Goal: Task Accomplishment & Management: Use online tool/utility

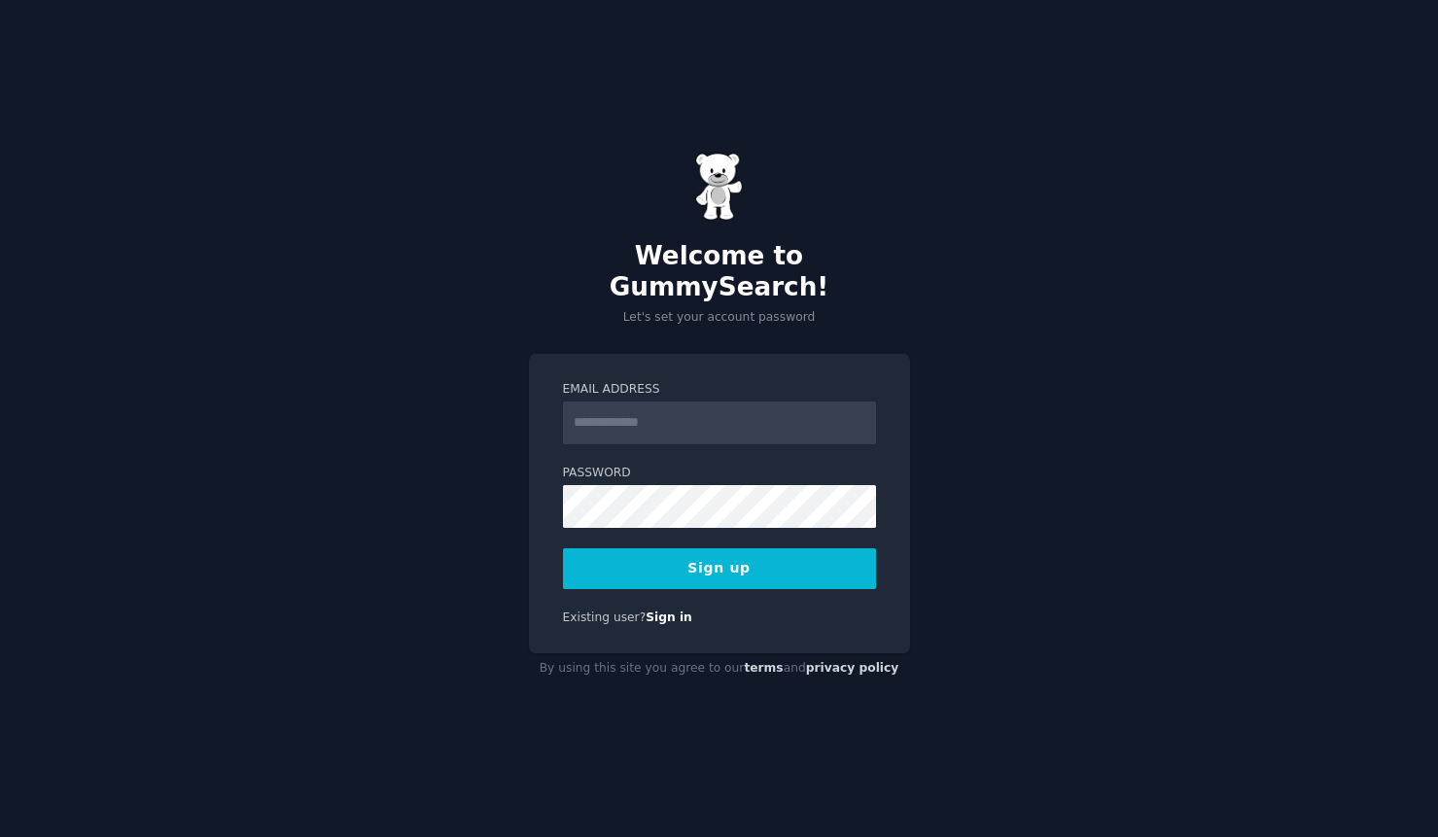
drag, startPoint x: 0, startPoint y: 0, endPoint x: 647, endPoint y: 412, distance: 766.9
click at [647, 412] on input "Email Address" at bounding box center [719, 423] width 313 height 43
type input "**********"
click at [722, 556] on button "Sign up" at bounding box center [719, 568] width 313 height 41
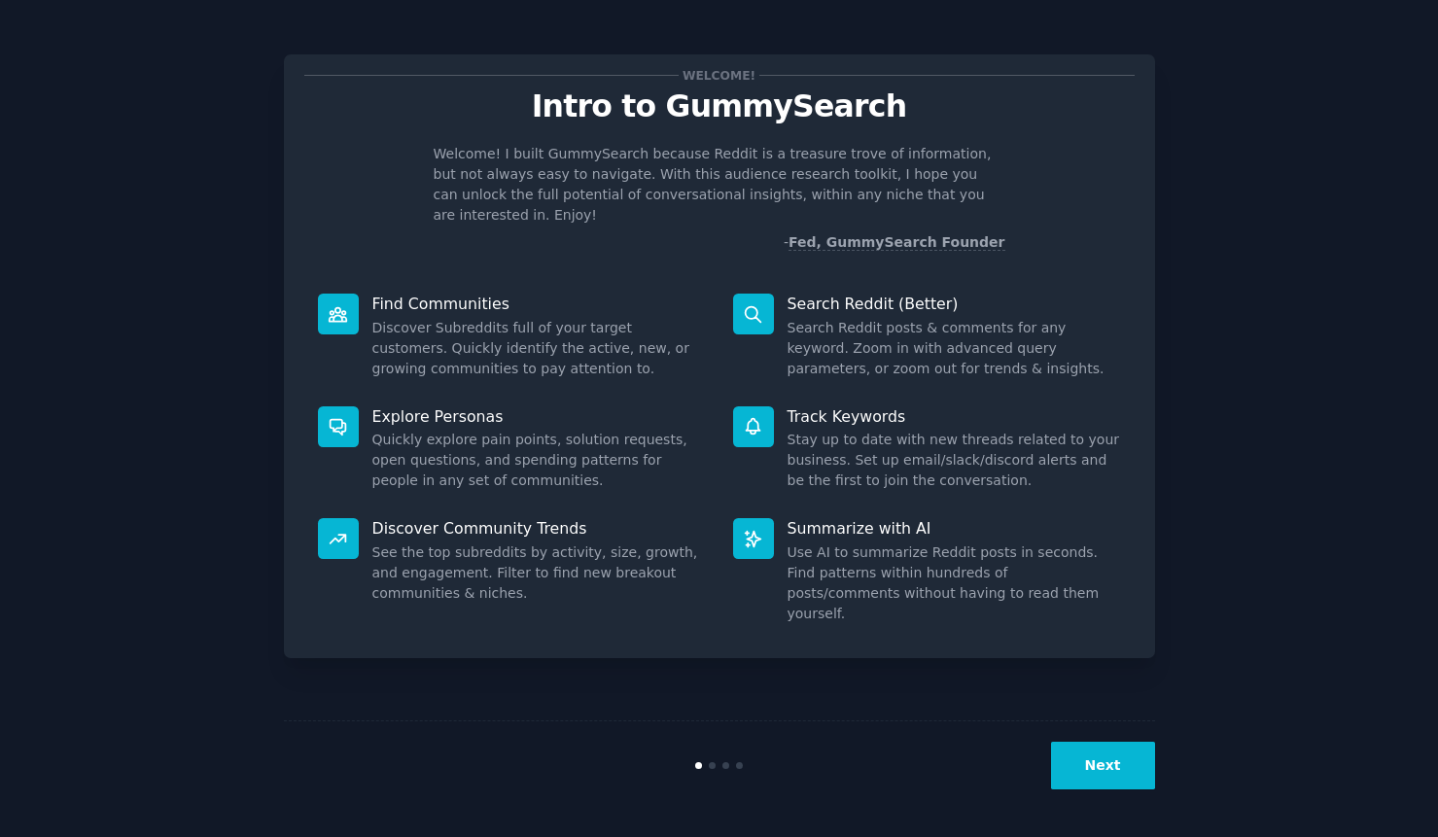
click at [1090, 690] on div "Welcome! Intro to GummySearch Welcome! I built GummySearch because Reddit is a …" at bounding box center [719, 418] width 871 height 783
click at [1097, 766] on button "Next" at bounding box center [1103, 766] width 104 height 48
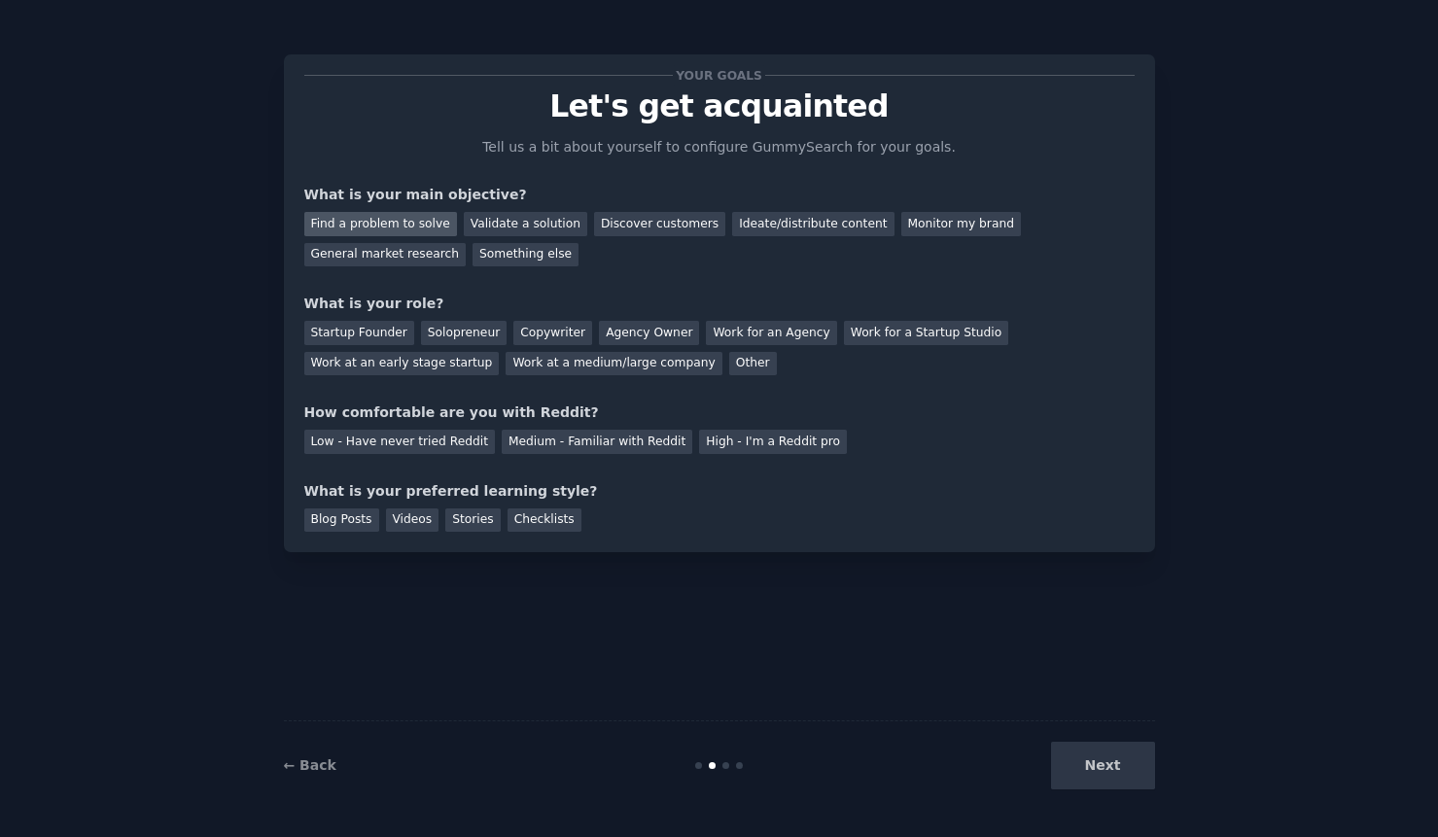
click at [394, 217] on div "Find a problem to solve" at bounding box center [380, 224] width 153 height 24
click at [713, 444] on div "High - I'm a Reddit pro" at bounding box center [773, 442] width 148 height 24
click at [418, 518] on div "Videos" at bounding box center [412, 521] width 53 height 24
click at [341, 518] on div "Blog Posts" at bounding box center [341, 521] width 75 height 24
click at [487, 267] on div "Your goals Let's get acquainted Tell us a bit about yourself to configure Gummy…" at bounding box center [719, 303] width 830 height 457
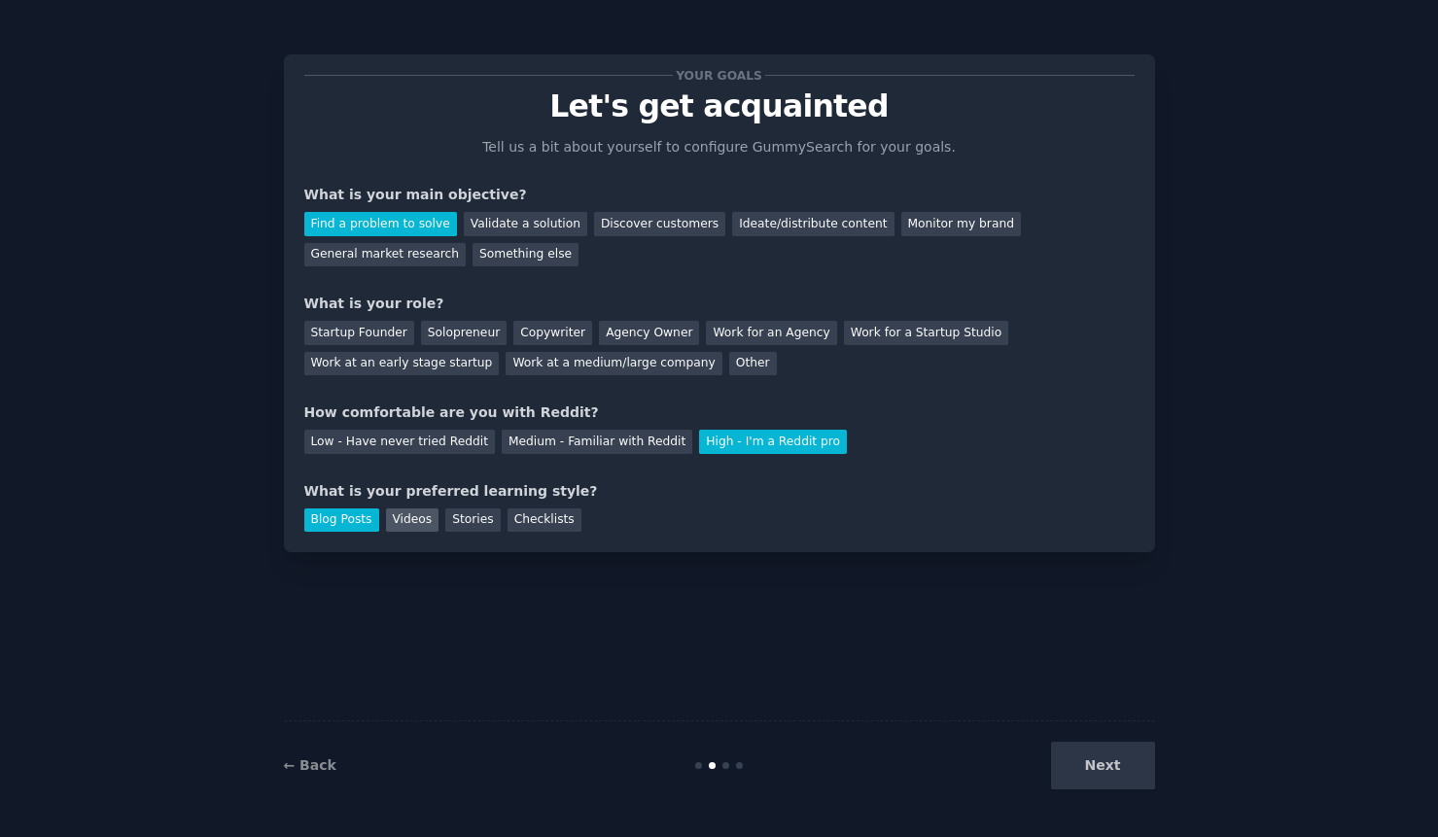
click at [402, 521] on div "Videos" at bounding box center [412, 521] width 53 height 24
drag, startPoint x: 547, startPoint y: 288, endPoint x: 528, endPoint y: 266, distance: 28.9
click at [549, 284] on div "Your goals Let's get acquainted Tell us a bit about yourself to configure Gummy…" at bounding box center [719, 303] width 830 height 457
click at [1076, 758] on div "Next" at bounding box center [1009, 766] width 291 height 48
click at [1108, 768] on div "Next" at bounding box center [1009, 766] width 291 height 48
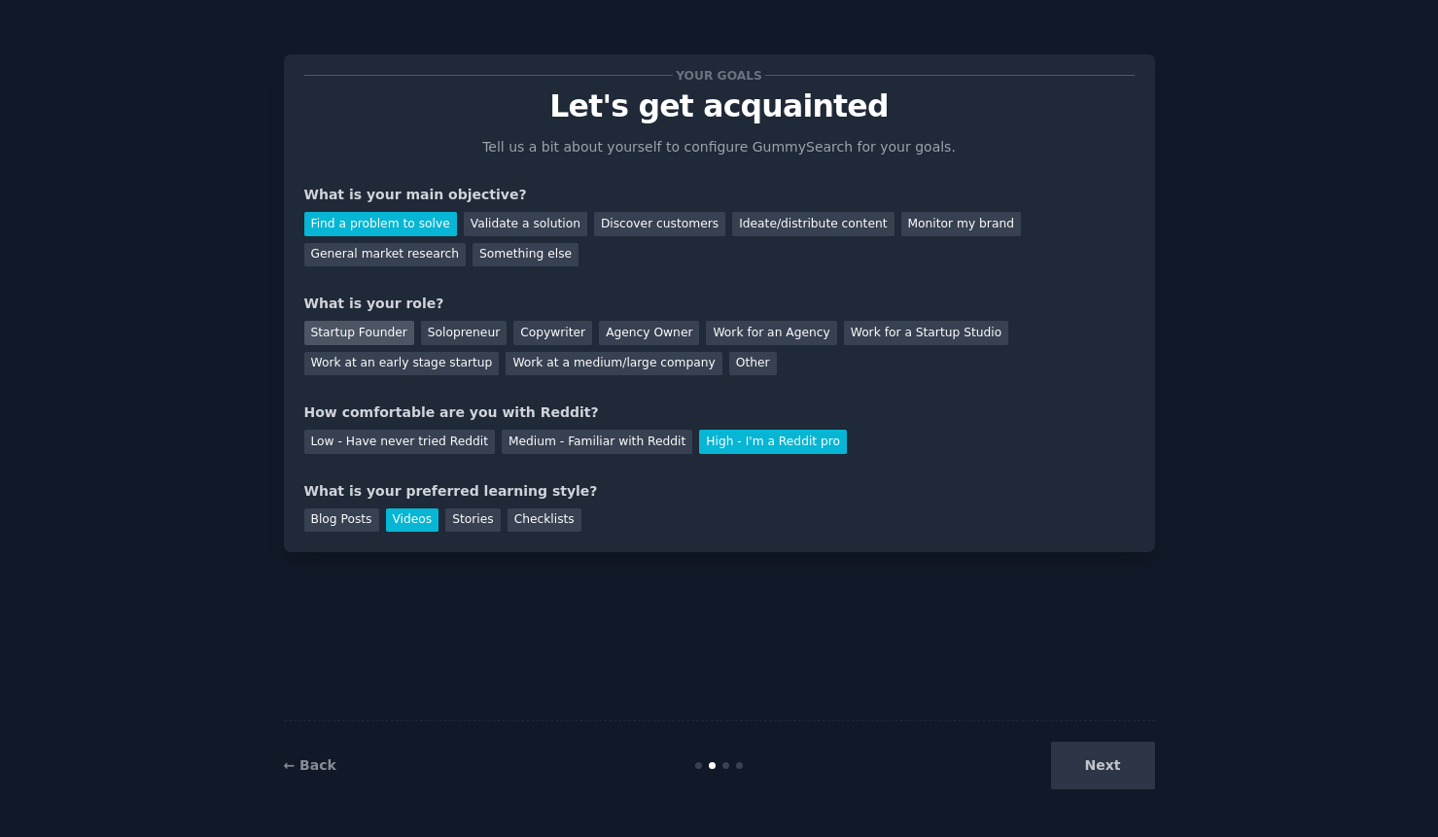
click at [370, 329] on div "Startup Founder" at bounding box center [359, 333] width 110 height 24
click at [729, 361] on div "Other" at bounding box center [753, 364] width 48 height 24
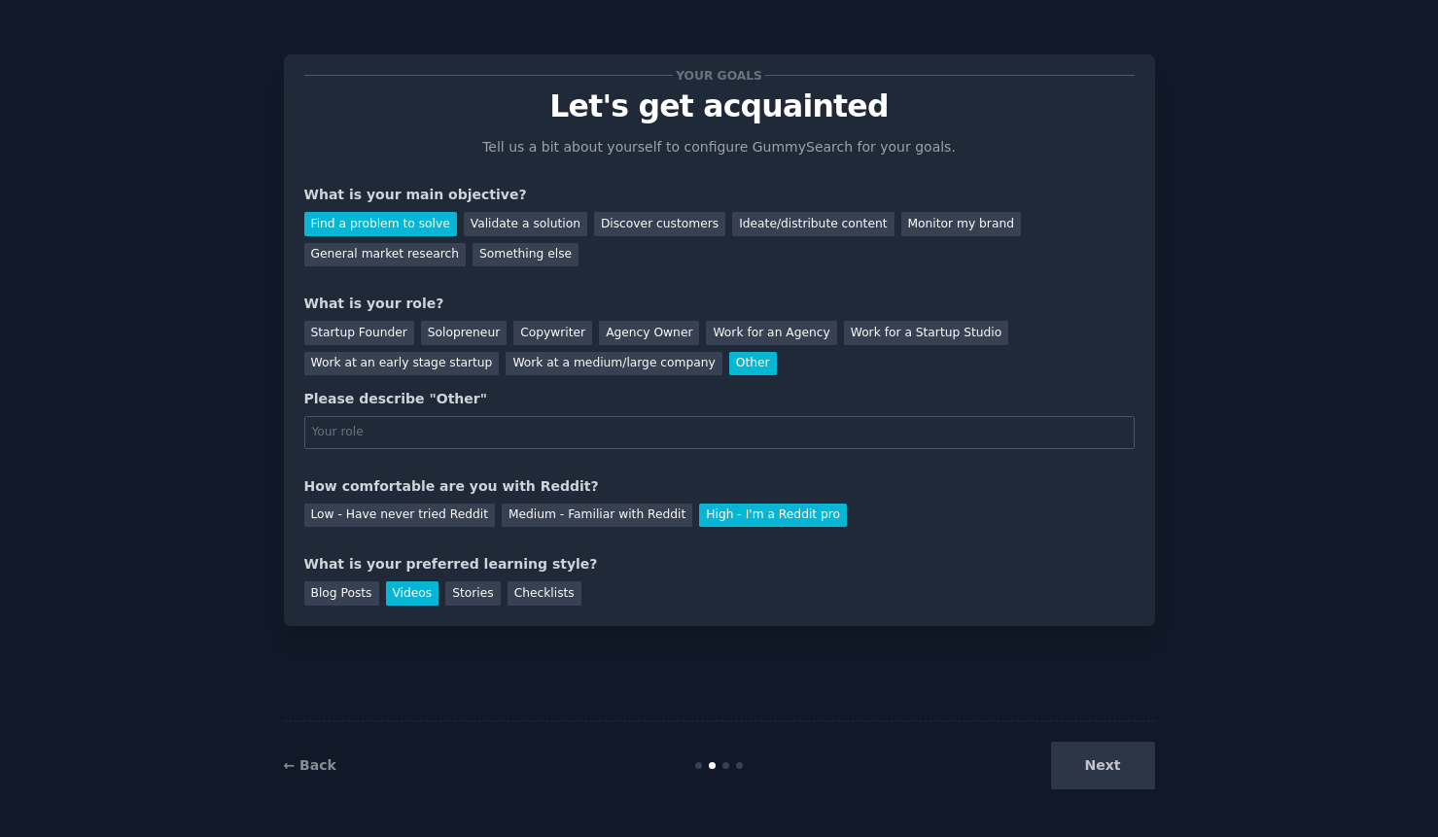
click at [424, 434] on input "text" at bounding box center [719, 432] width 830 height 33
type input "Manufacturing business owner"
click at [1113, 762] on button "Next" at bounding box center [1103, 766] width 104 height 48
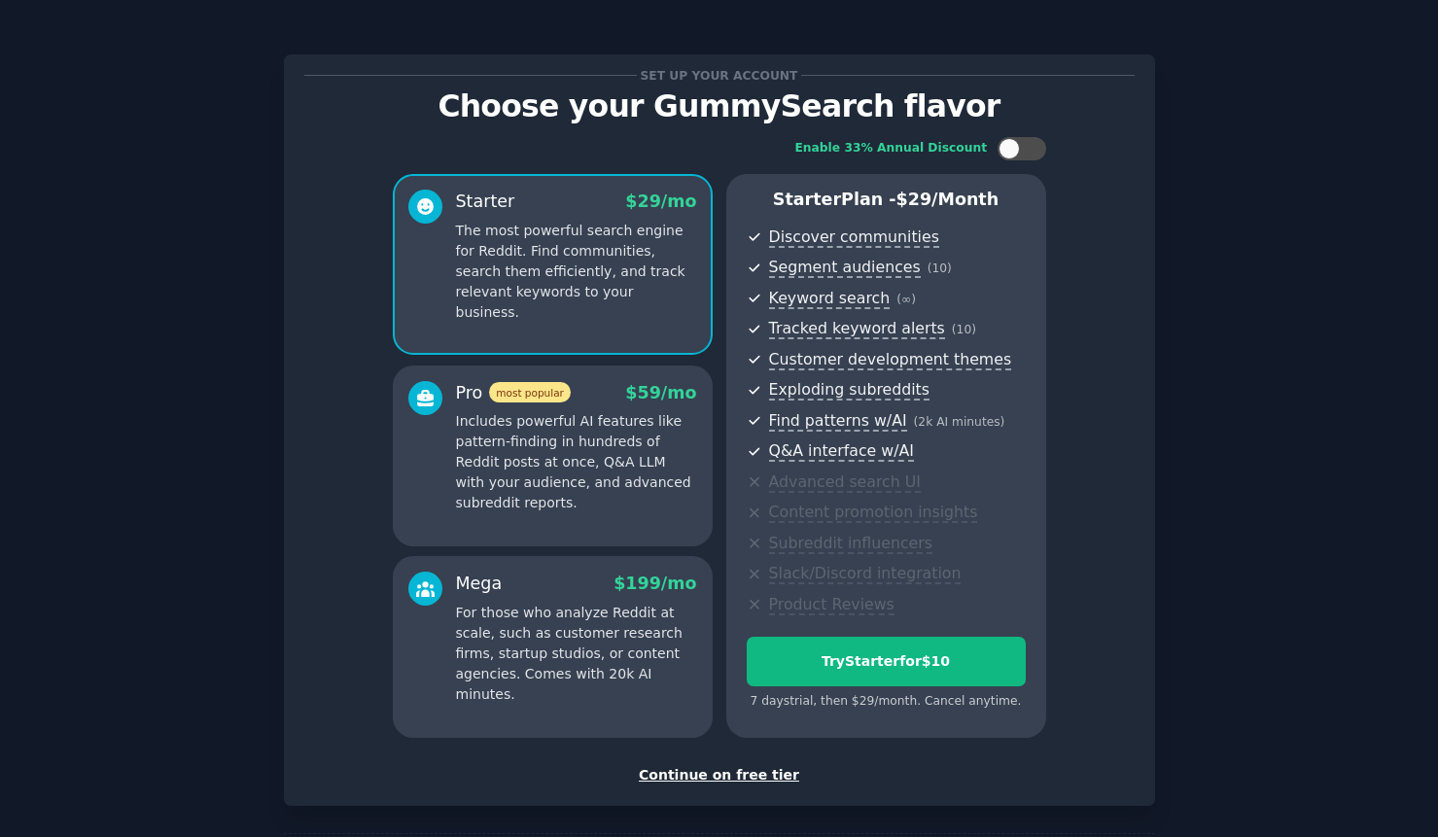
click at [751, 774] on div "Continue on free tier" at bounding box center [719, 775] width 830 height 20
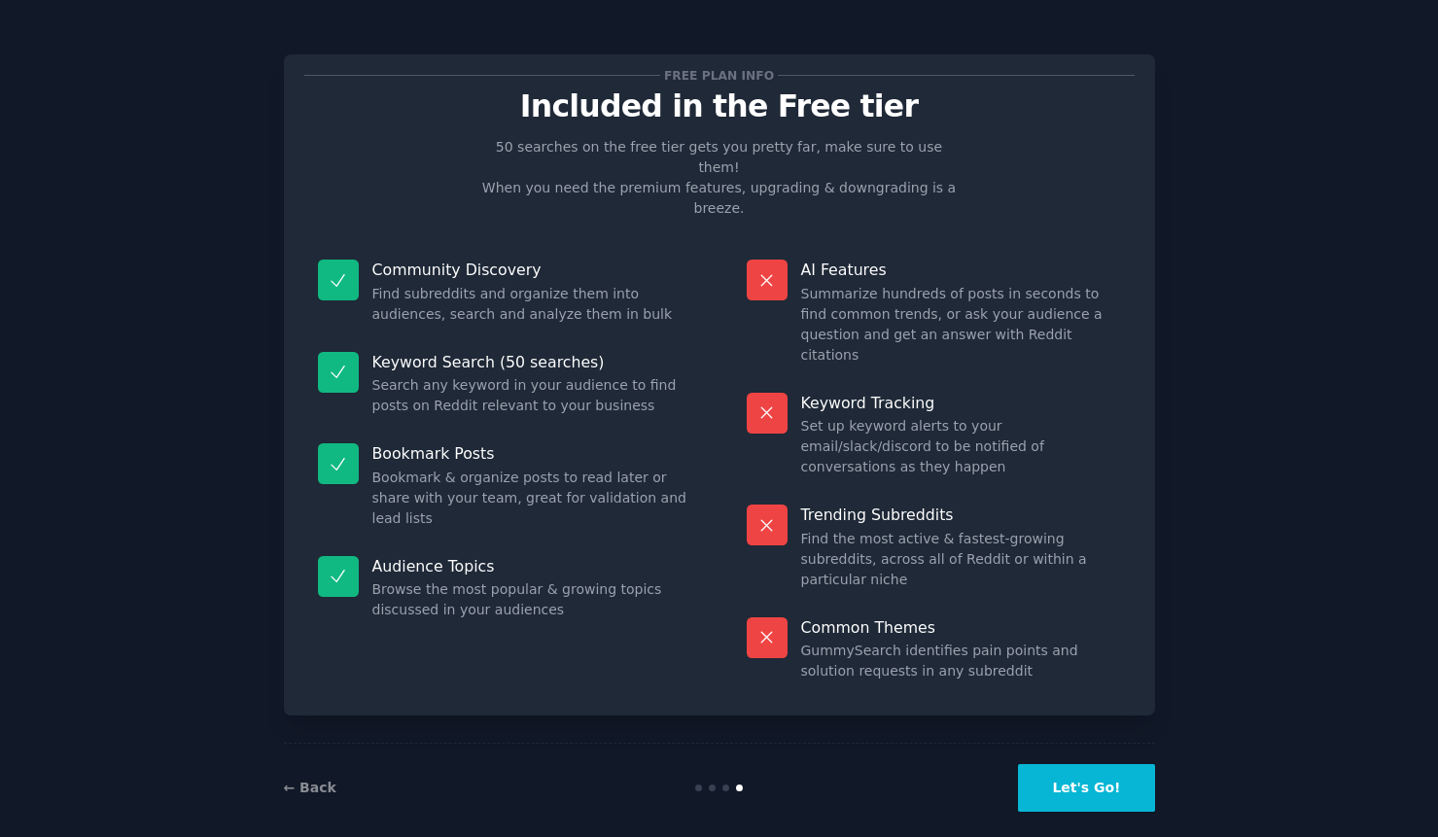
click at [1109, 768] on button "Let's Go!" at bounding box center [1086, 788] width 136 height 48
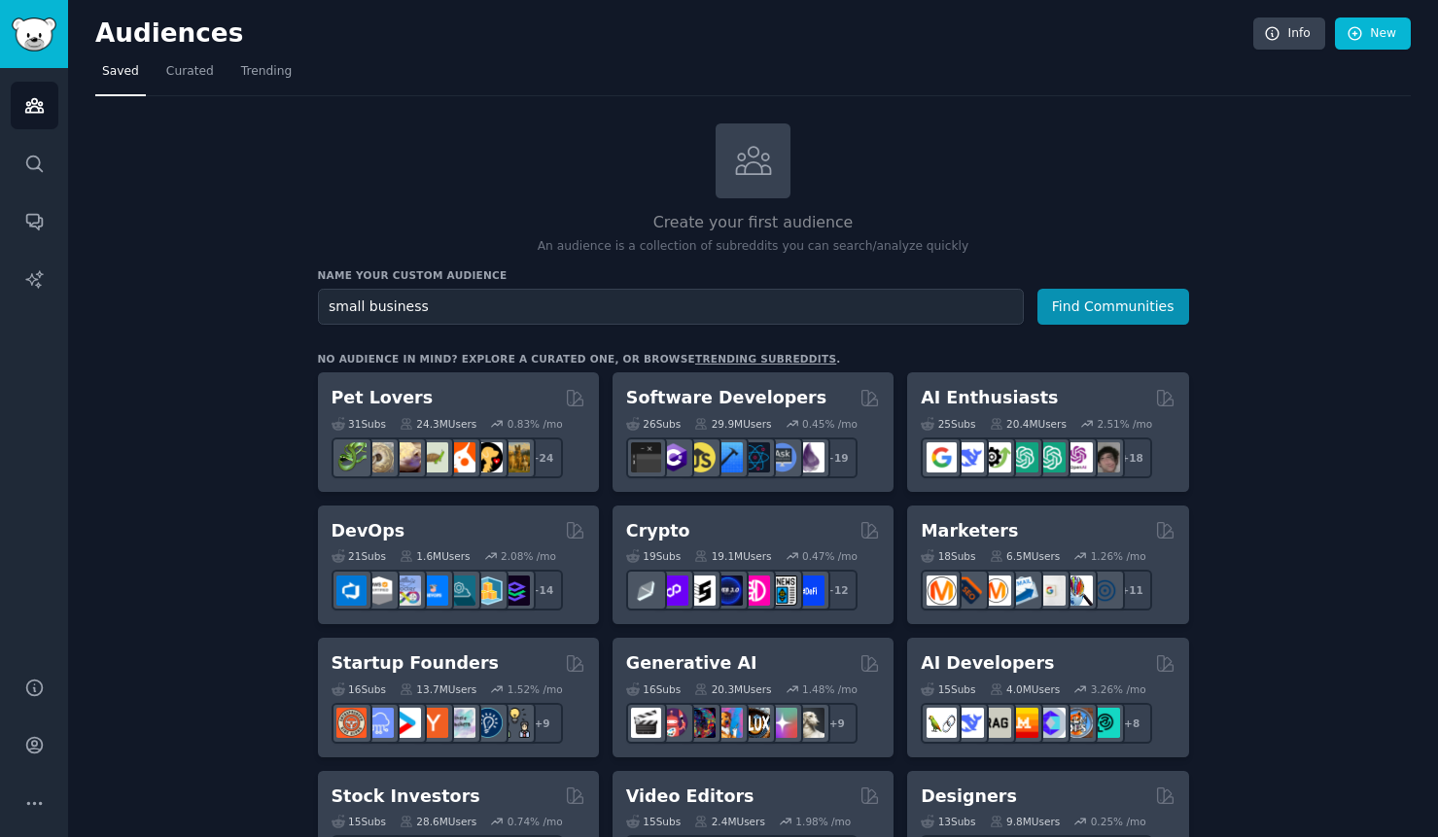
drag, startPoint x: 440, startPoint y: 304, endPoint x: 298, endPoint y: 307, distance: 142.0
type input "tradie"
click at [1112, 305] on button "Find Communities" at bounding box center [1114, 307] width 152 height 36
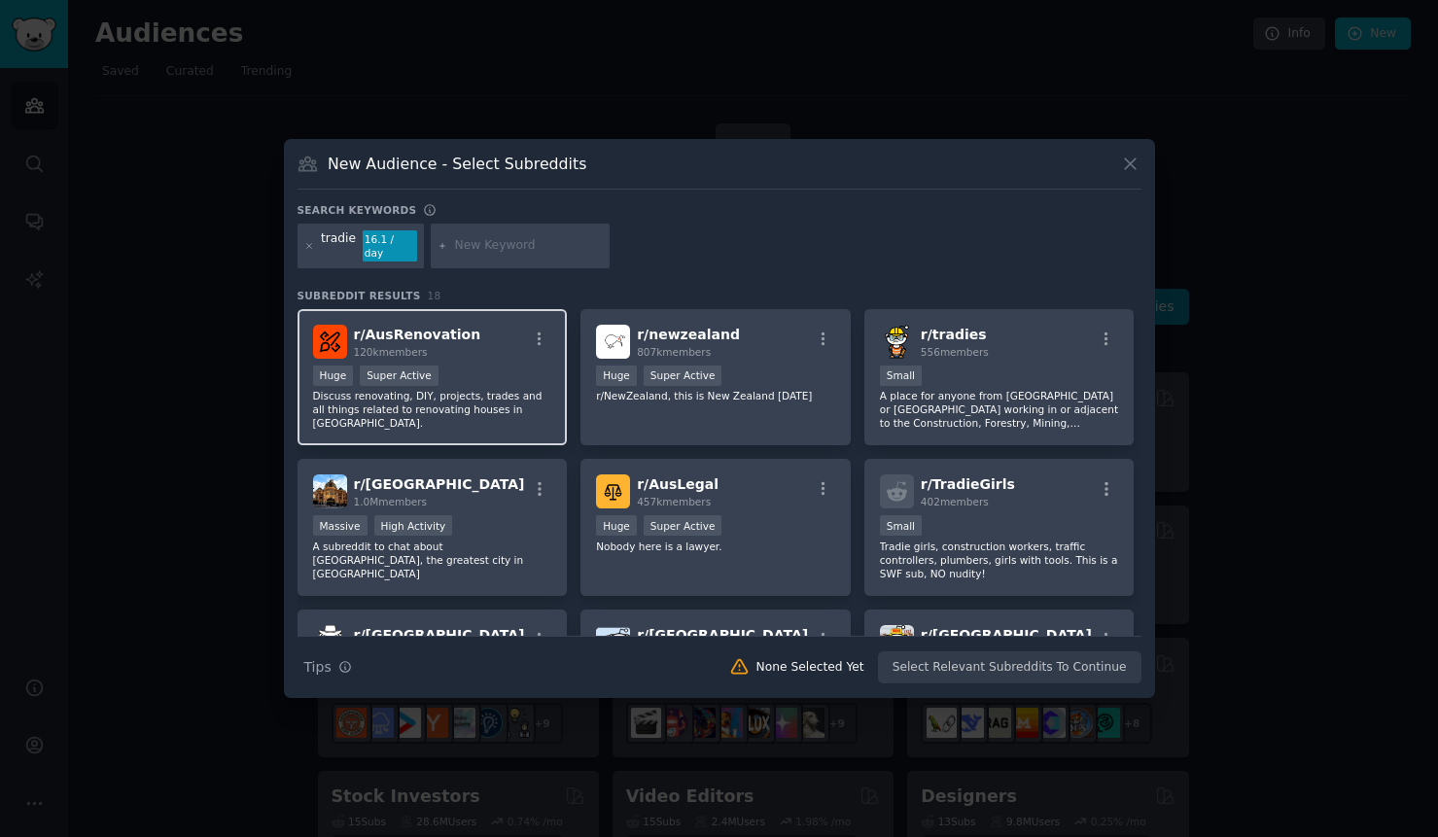
click at [453, 391] on p "Discuss renovating, DIY, projects, trades and all things related to renovating …" at bounding box center [432, 409] width 239 height 41
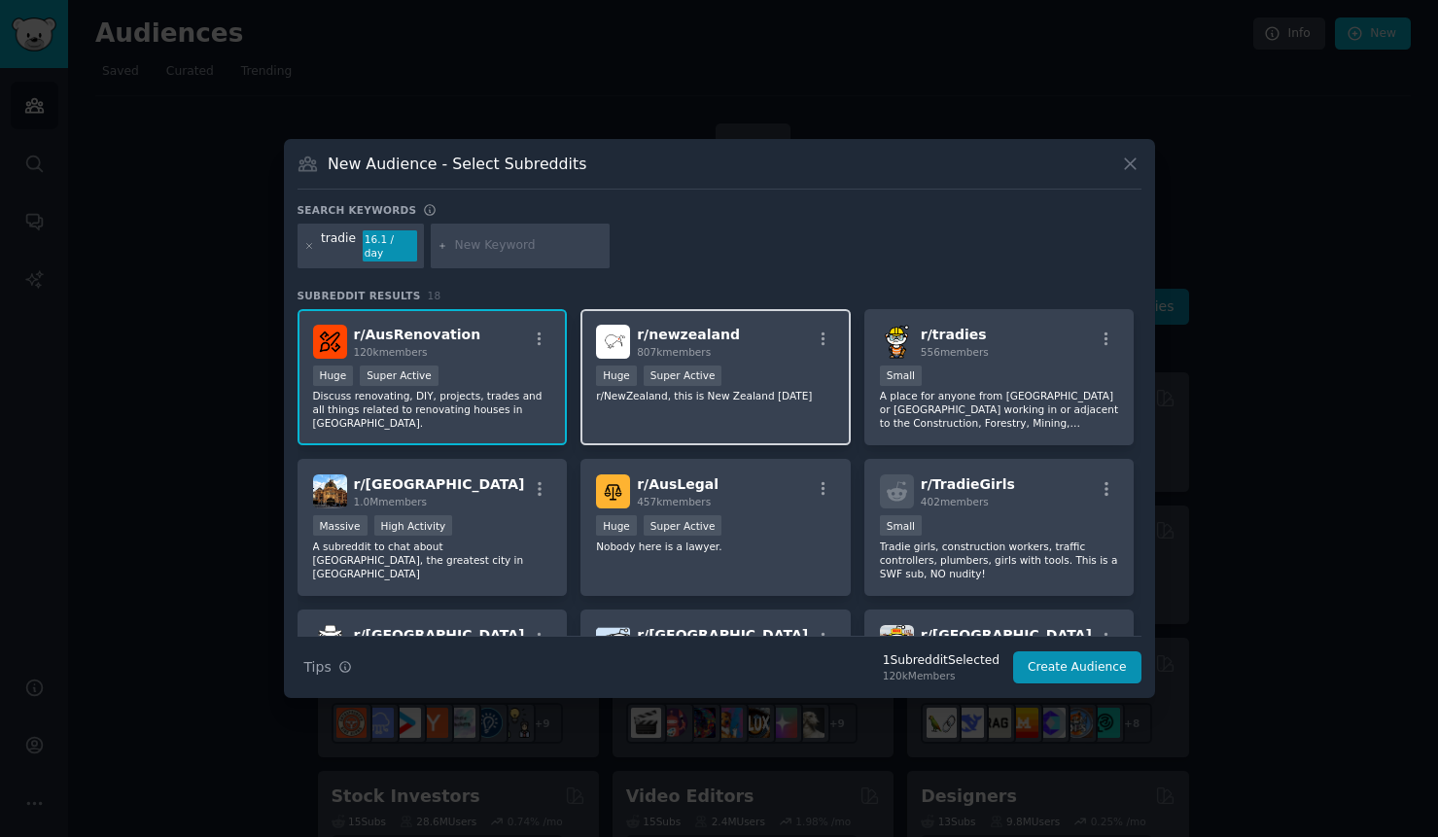
click at [782, 396] on div "r/ newzealand 807k members >= 95th percentile for submissions / day Huge Super …" at bounding box center [716, 377] width 270 height 137
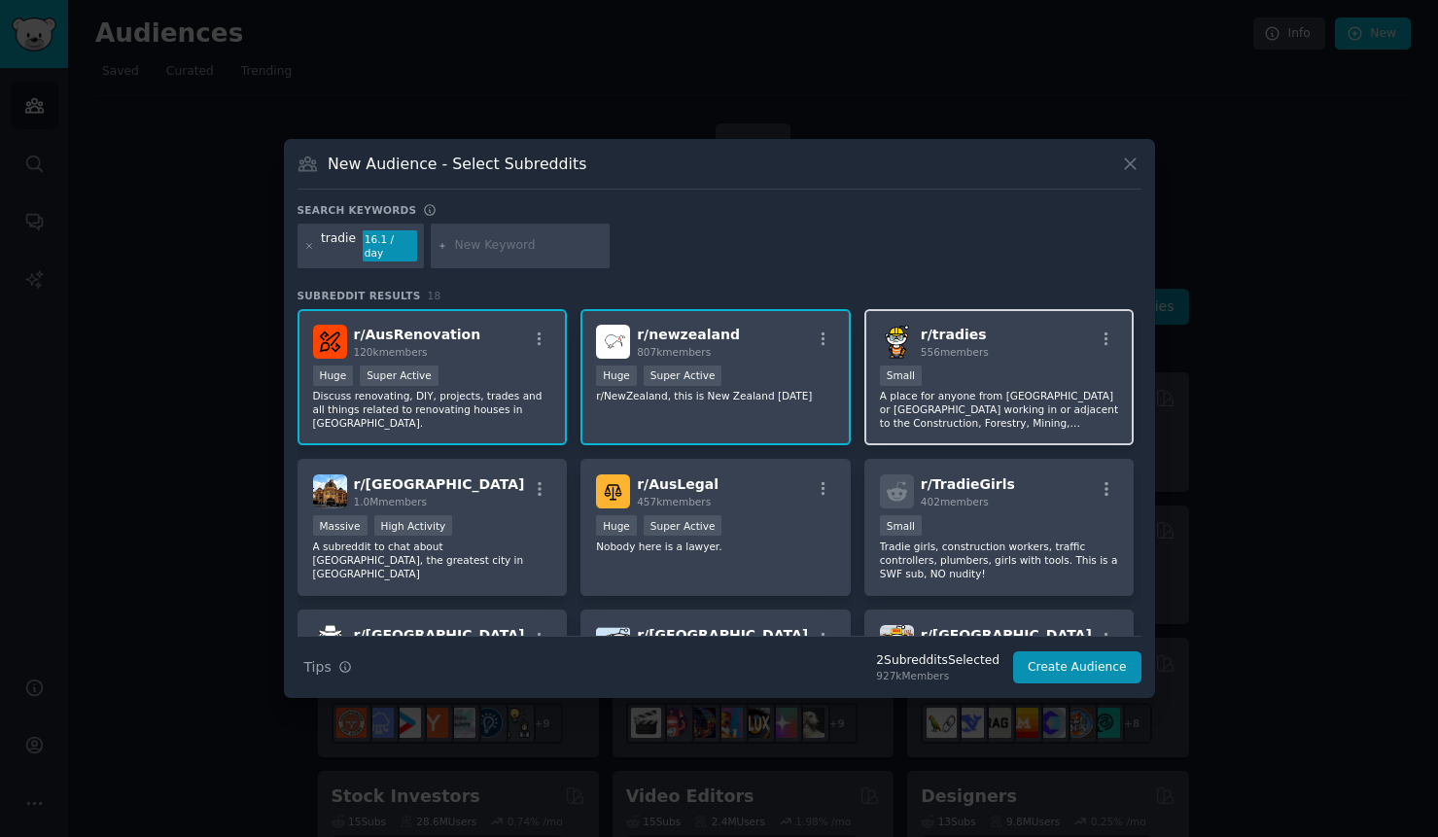
click at [1003, 389] on p "A place for anyone from [GEOGRAPHIC_DATA] or [GEOGRAPHIC_DATA] working in or ad…" at bounding box center [999, 409] width 239 height 41
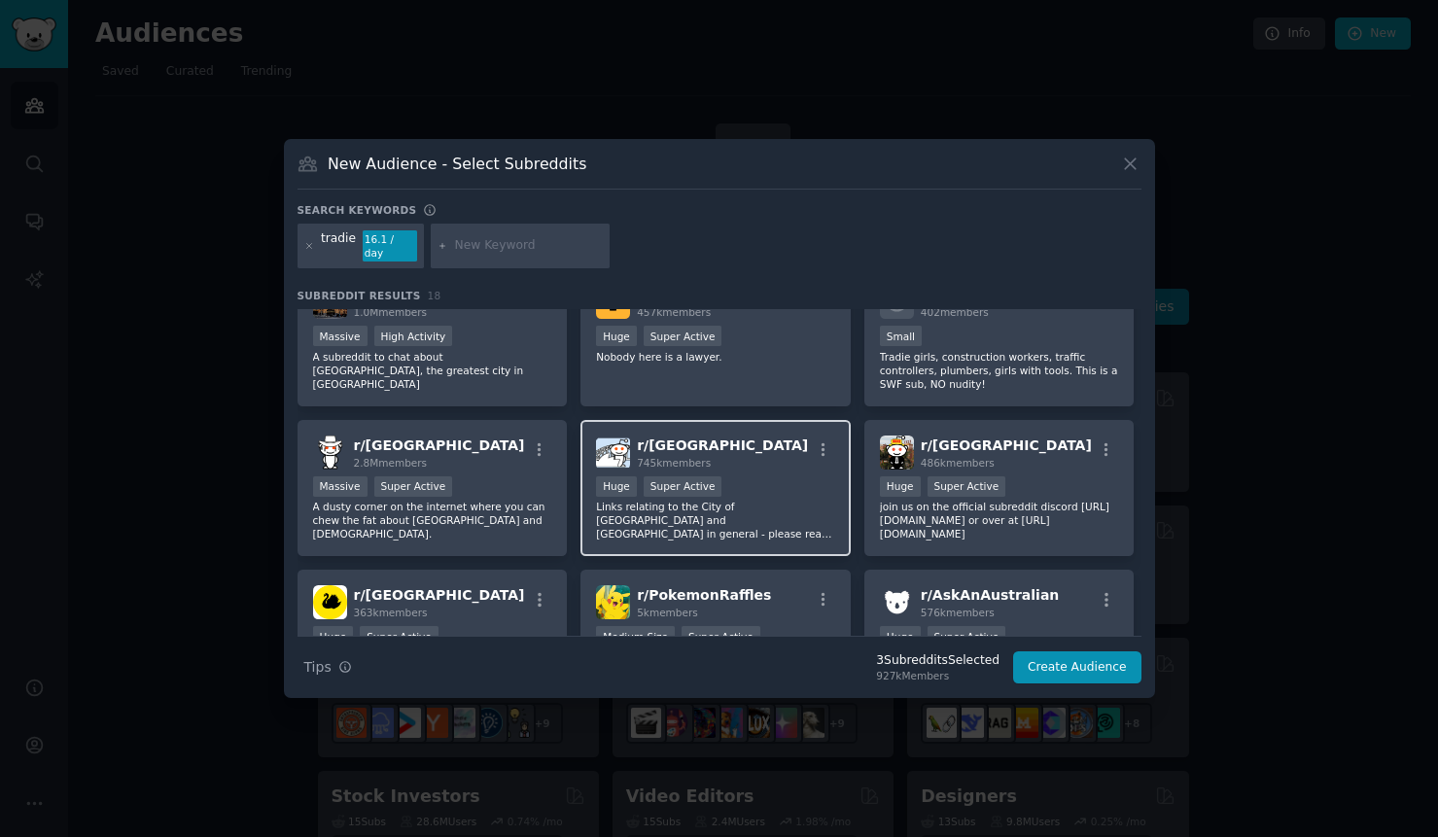
scroll to position [194, 0]
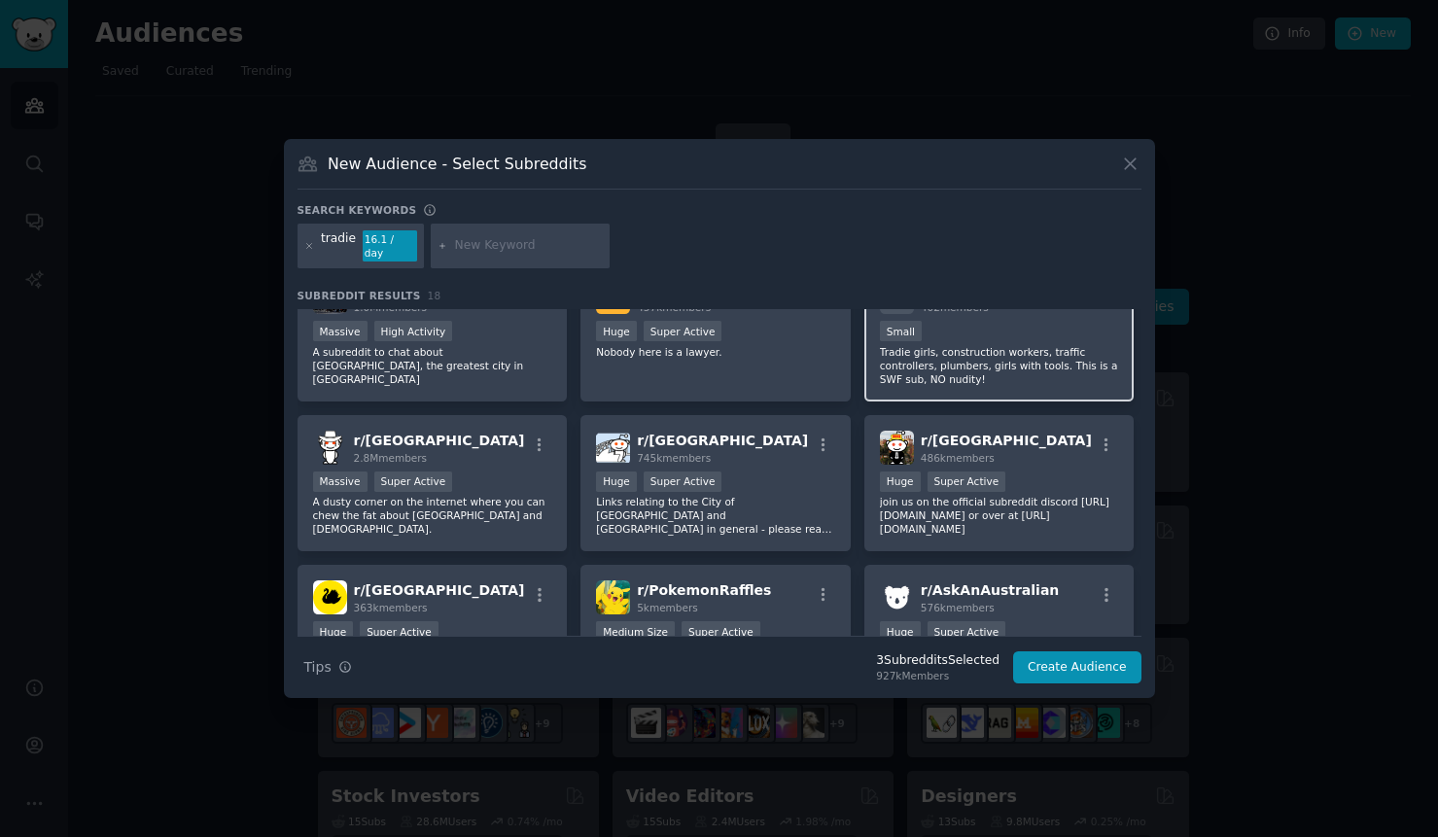
click at [988, 336] on div "Small" at bounding box center [999, 333] width 239 height 24
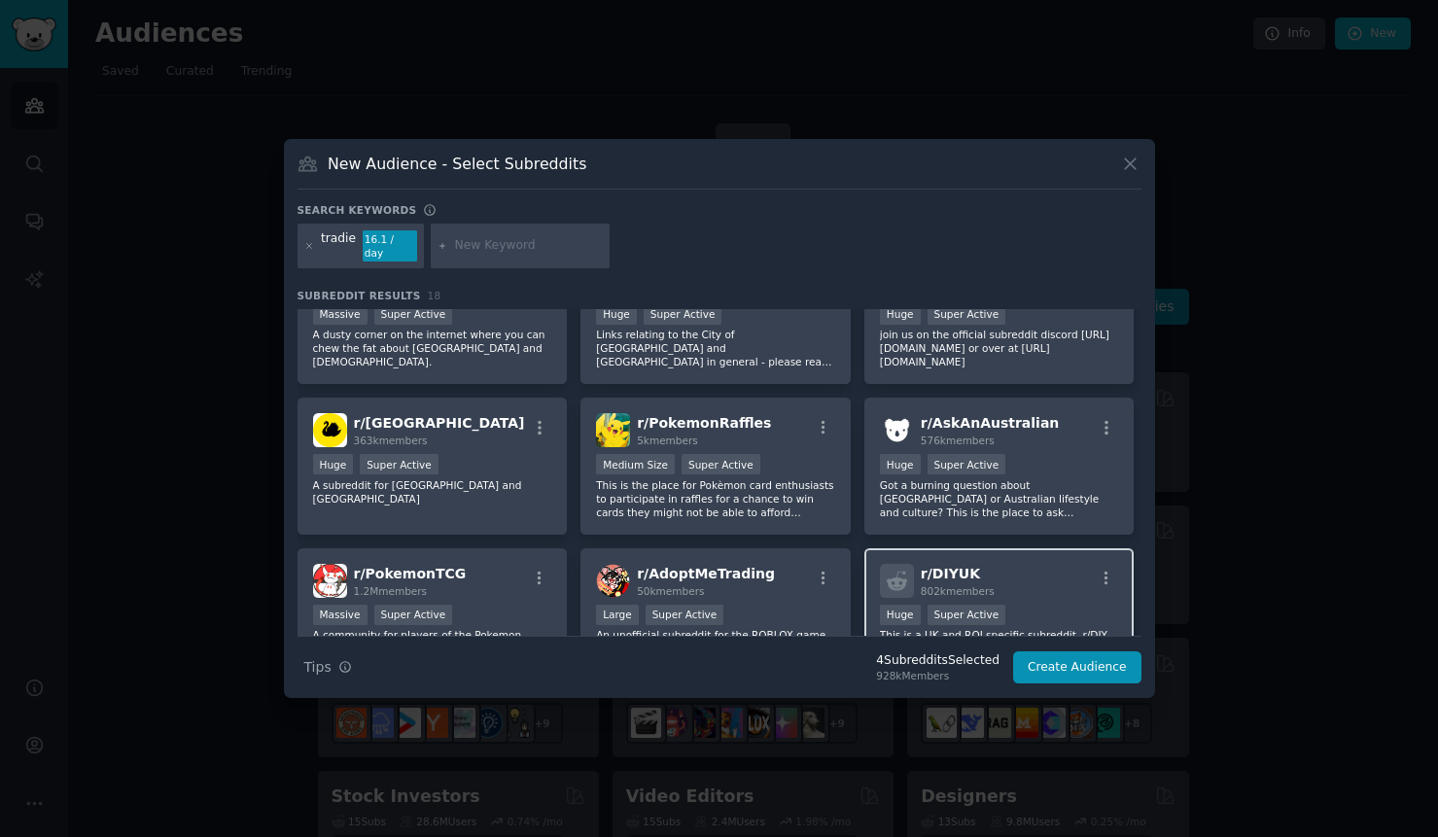
scroll to position [389, 0]
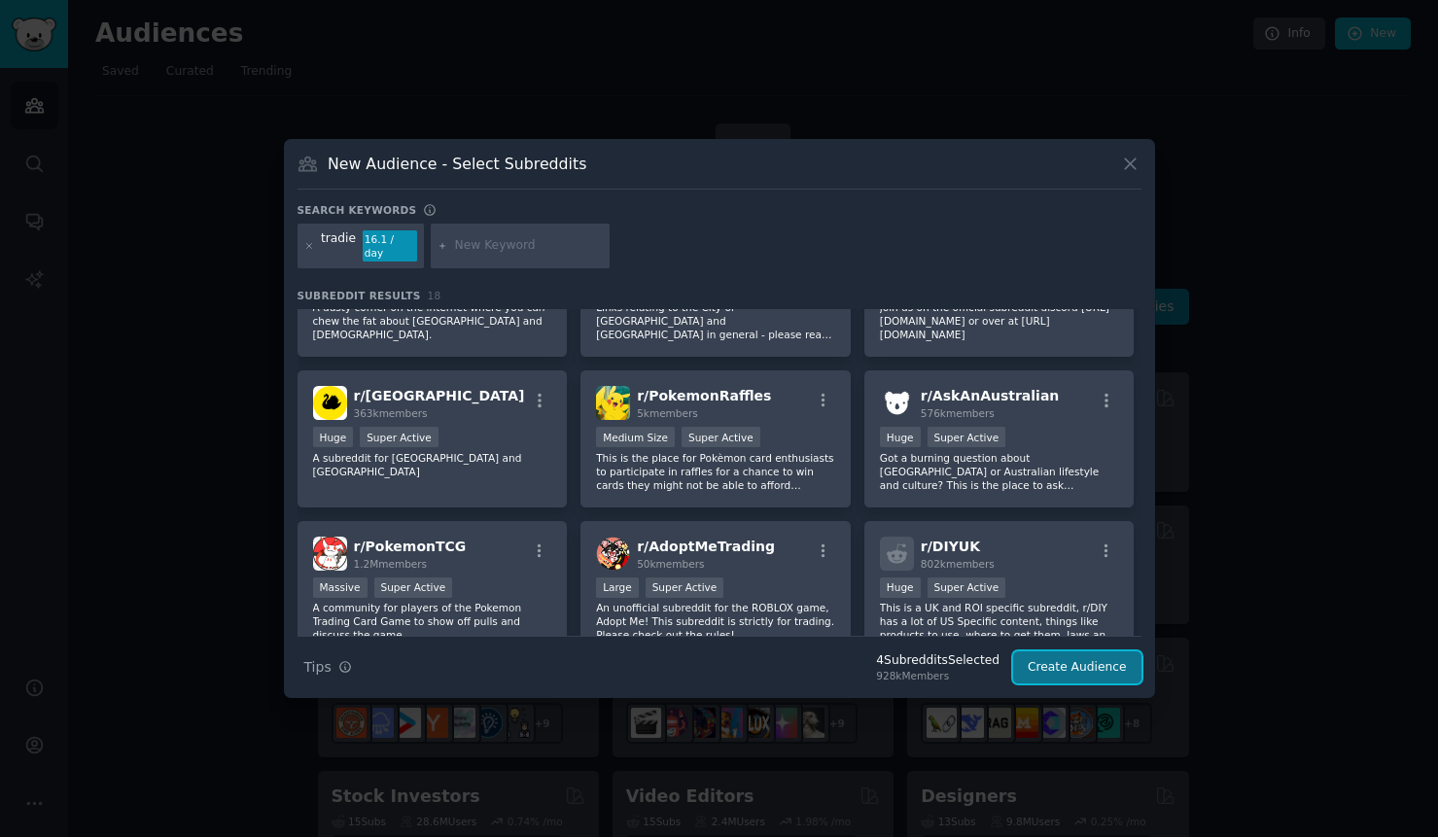
click at [1098, 656] on button "Create Audience" at bounding box center [1077, 668] width 128 height 33
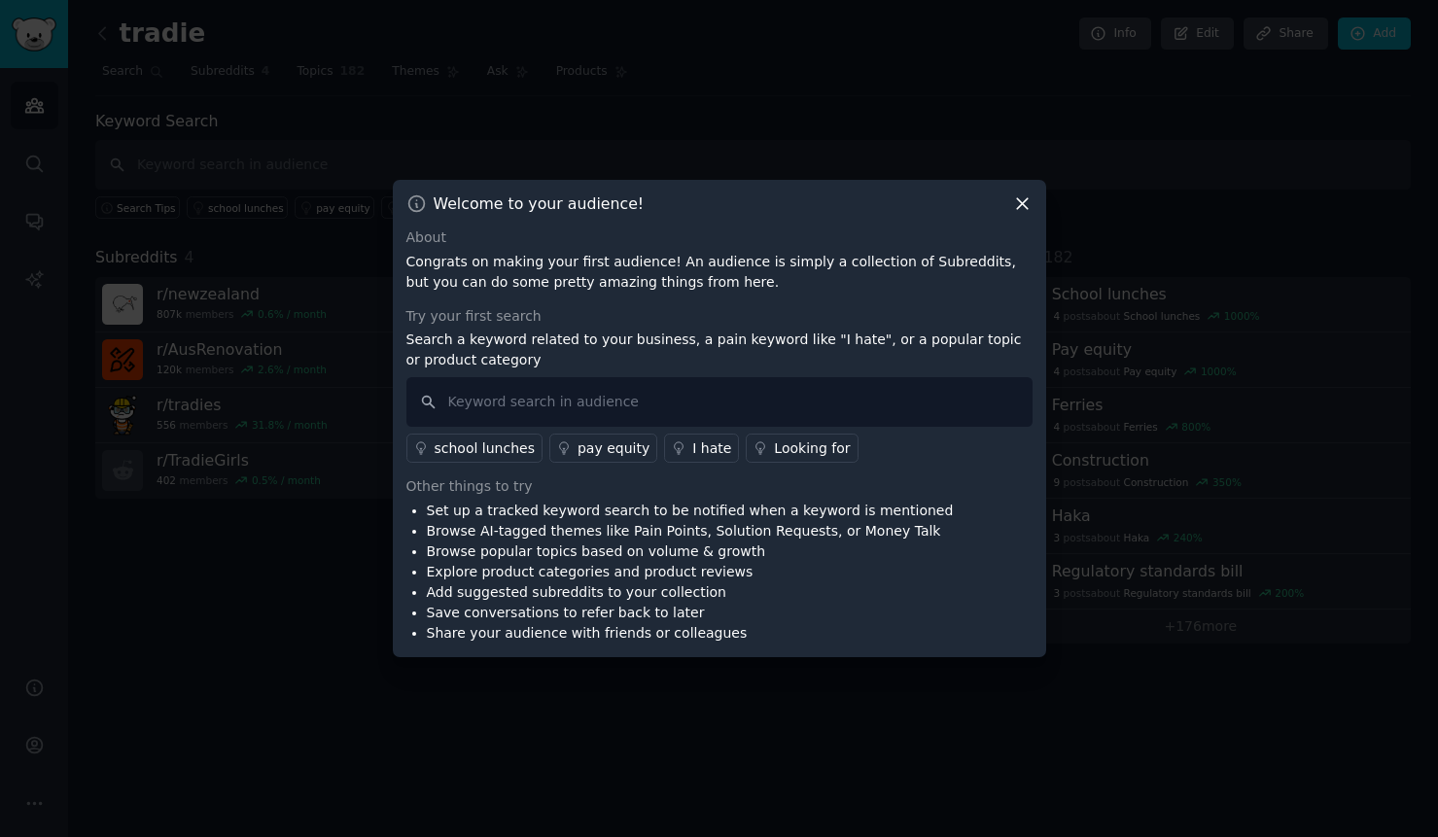
click at [570, 427] on div "school lunches pay equity I hate Looking for" at bounding box center [719, 445] width 626 height 36
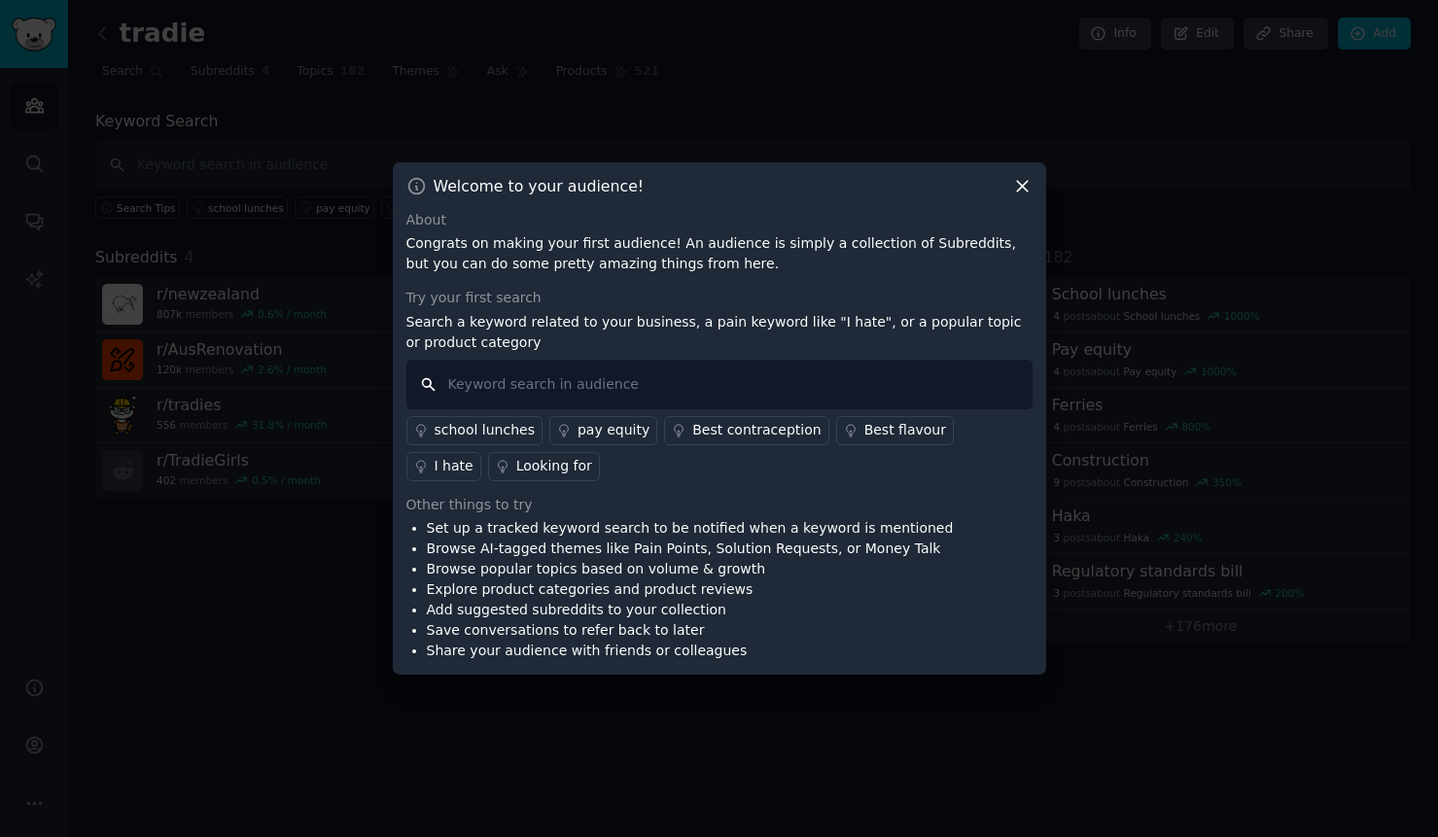
click at [563, 381] on input "text" at bounding box center [719, 385] width 626 height 50
type input "van"
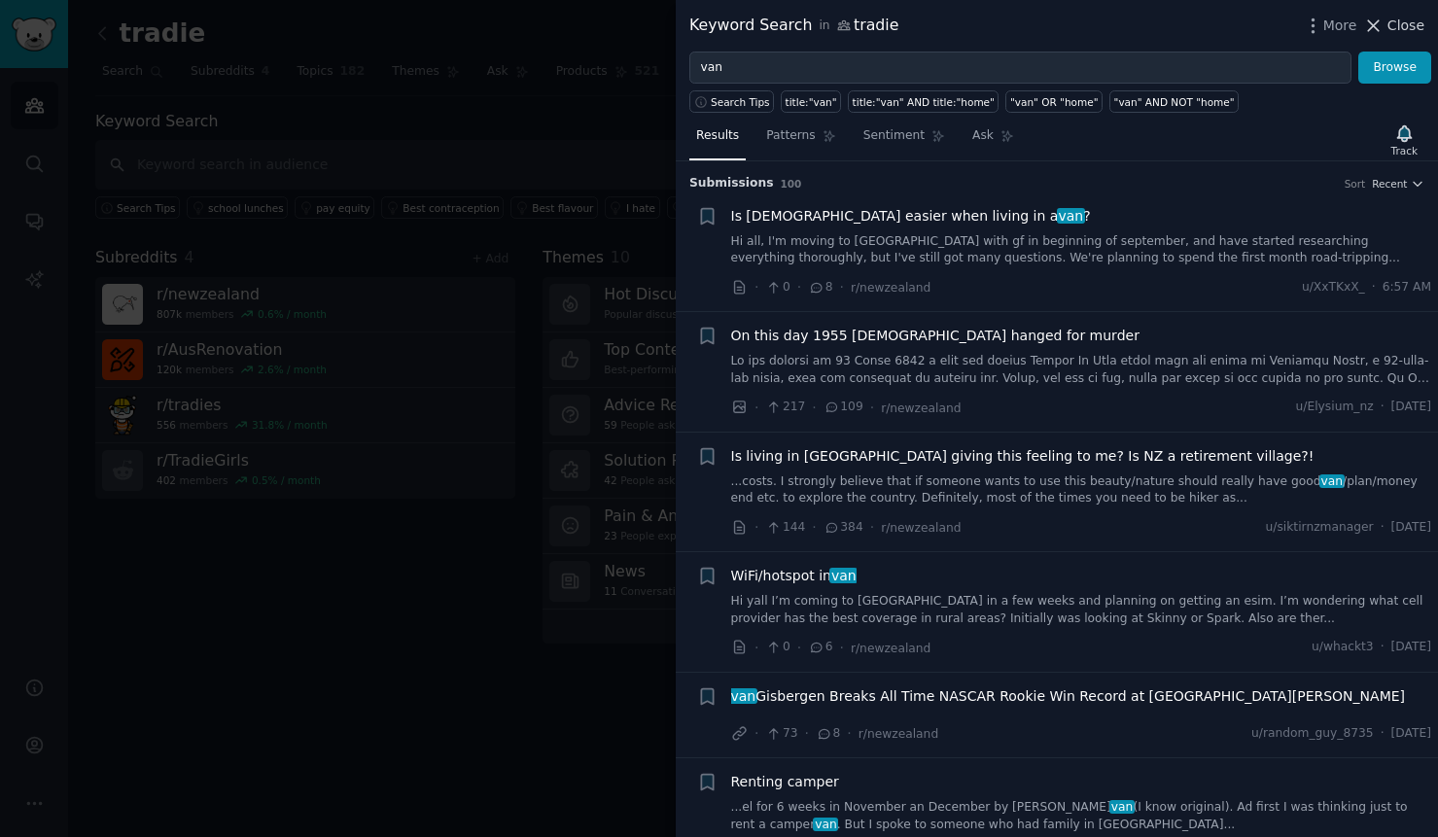
click at [1406, 25] on span "Close" at bounding box center [1406, 26] width 37 height 20
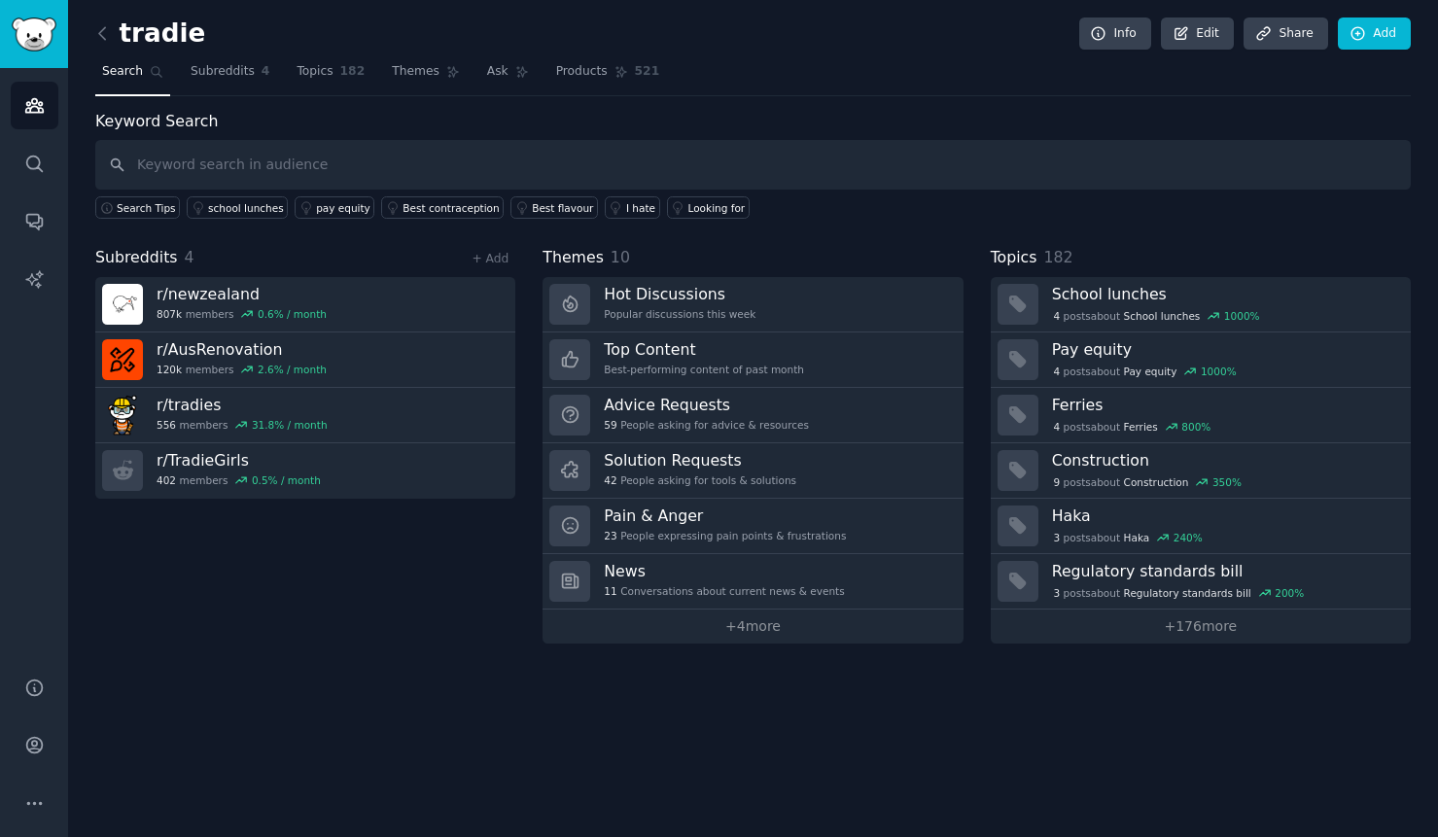
click at [399, 626] on div "Subreddits 4 + Add r/ newzealand 807k members 0.6 % / month r/ AusRenovation 12…" at bounding box center [305, 445] width 420 height 398
click at [238, 180] on input "text" at bounding box center [753, 165] width 1316 height 50
click at [217, 158] on input "text" at bounding box center [753, 165] width 1316 height 50
click at [105, 27] on icon at bounding box center [102, 33] width 20 height 20
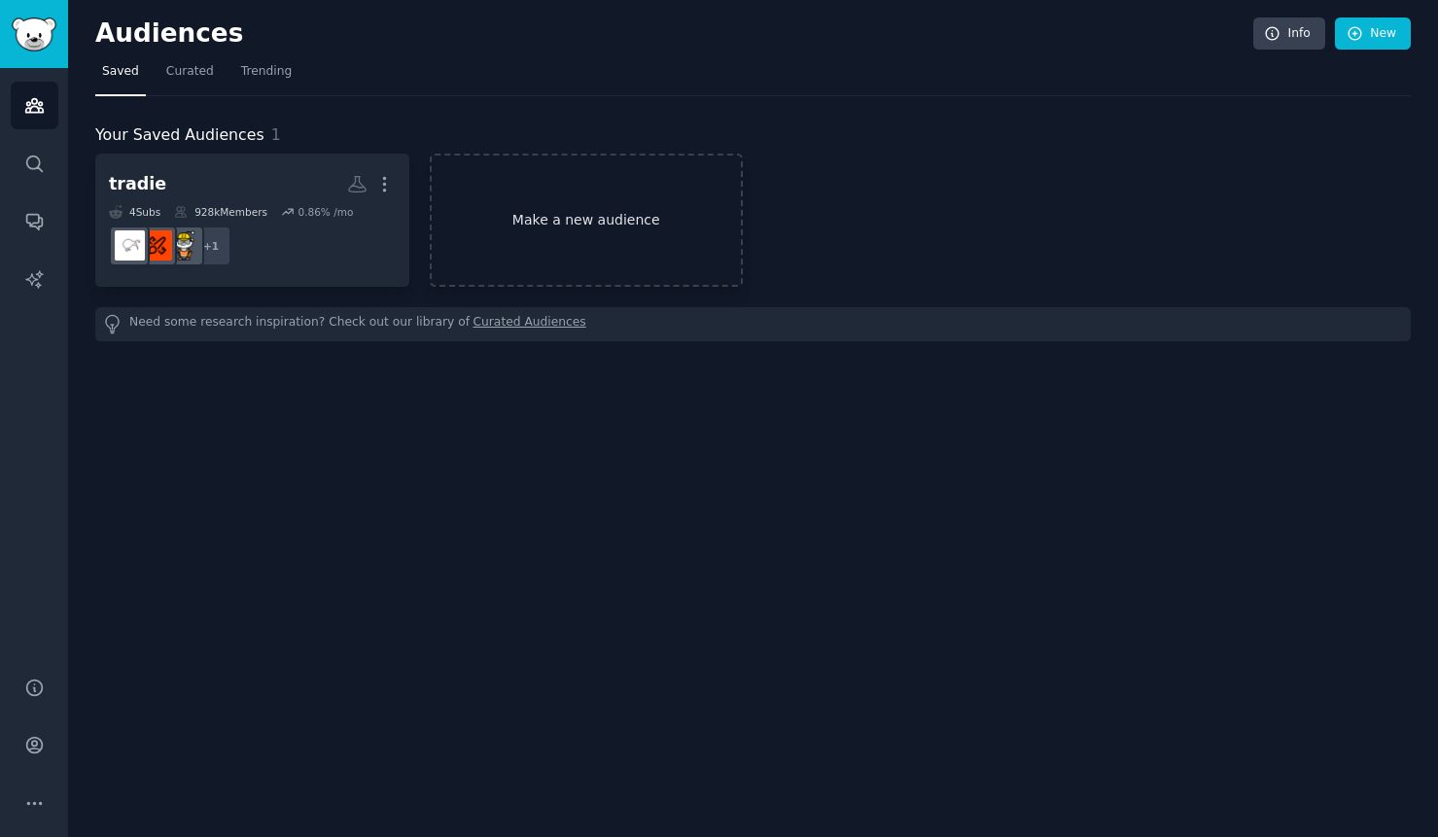
click at [574, 219] on link "Make a new audience" at bounding box center [587, 220] width 314 height 133
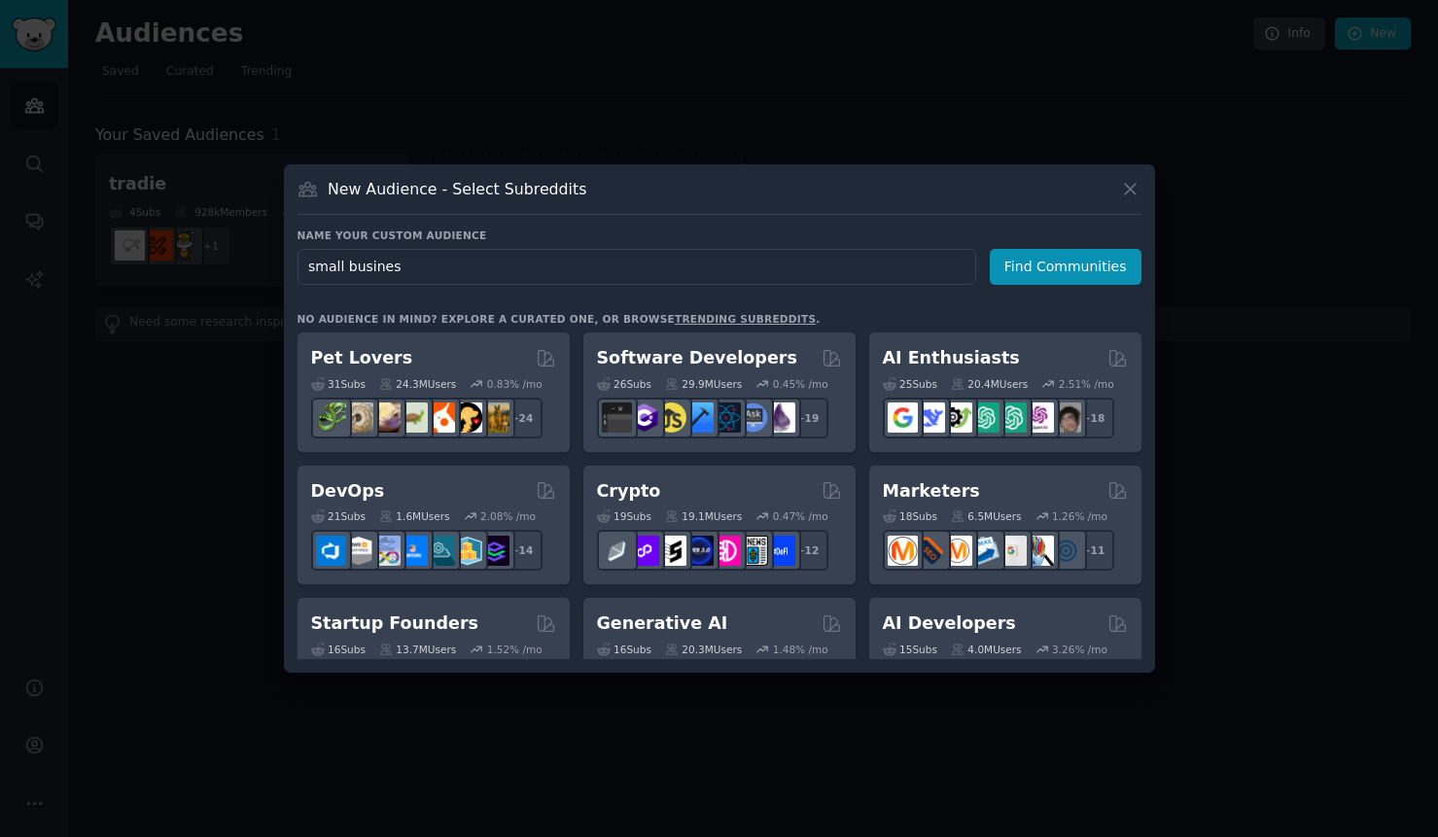
type input "small business"
click button "Find Communities" at bounding box center [1066, 267] width 152 height 36
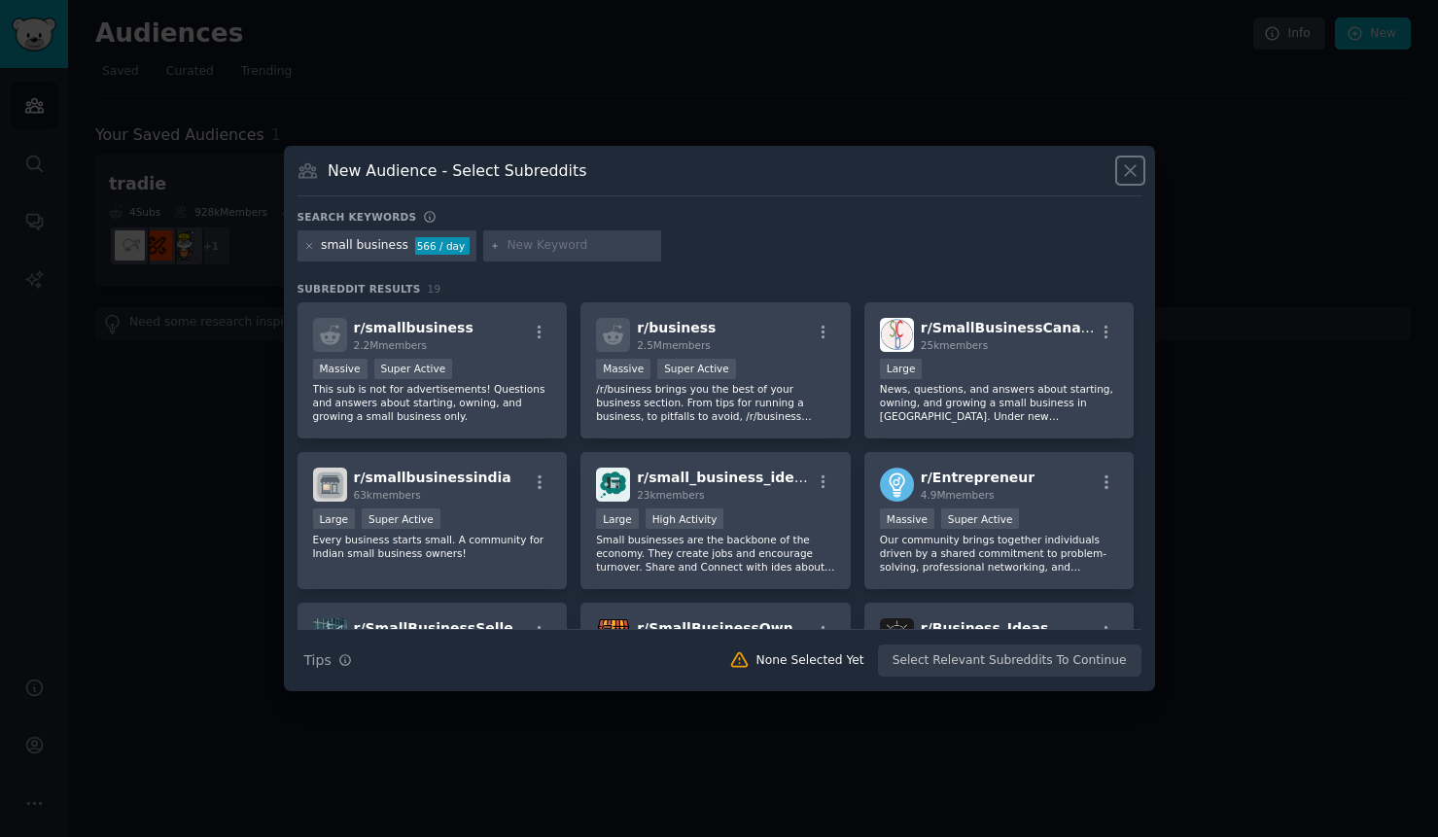
drag, startPoint x: 1137, startPoint y: 167, endPoint x: 1063, endPoint y: 162, distance: 74.1
click at [1130, 167] on icon at bounding box center [1130, 170] width 20 height 20
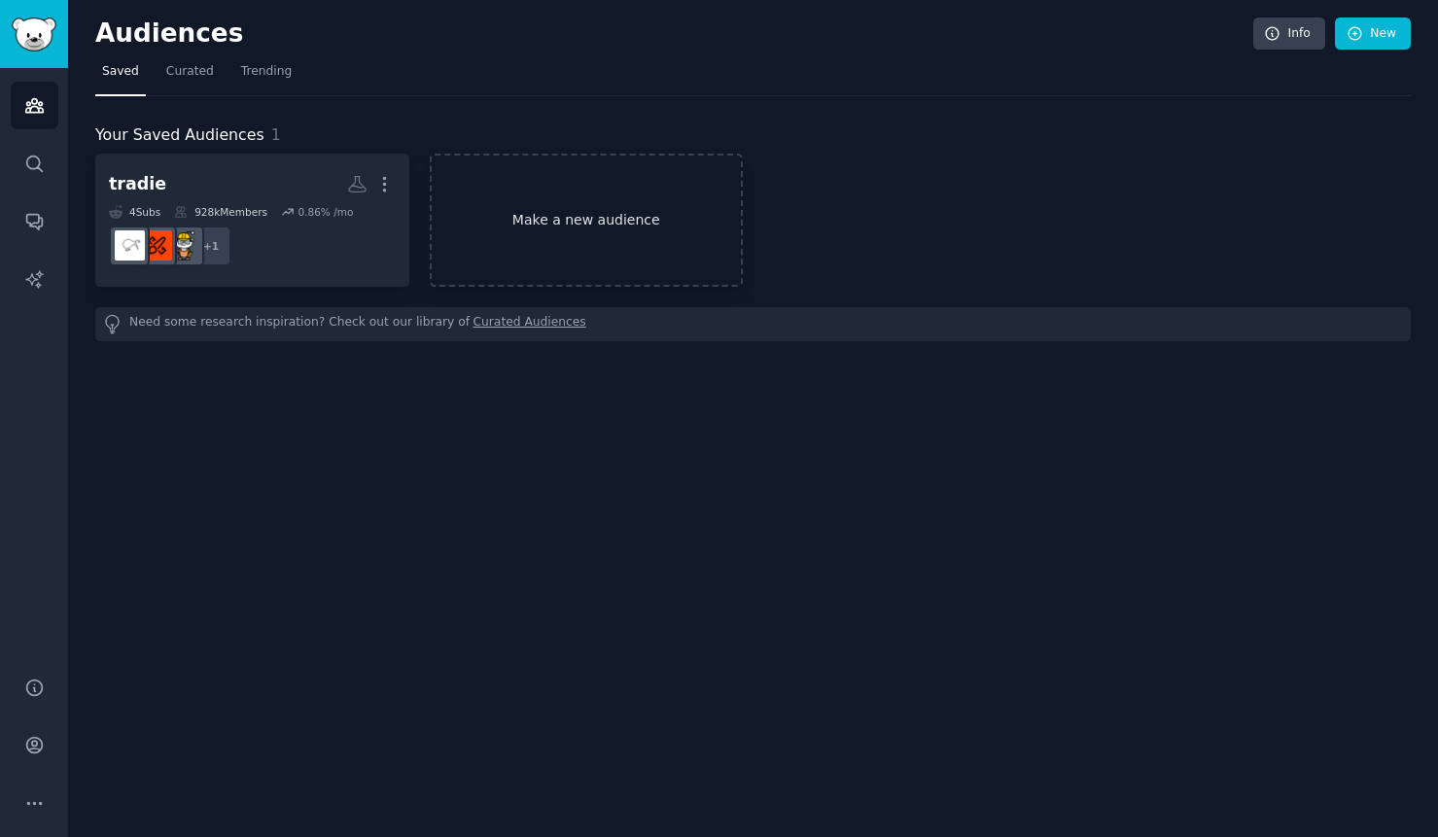
click at [573, 219] on link "Make a new audience" at bounding box center [587, 220] width 314 height 133
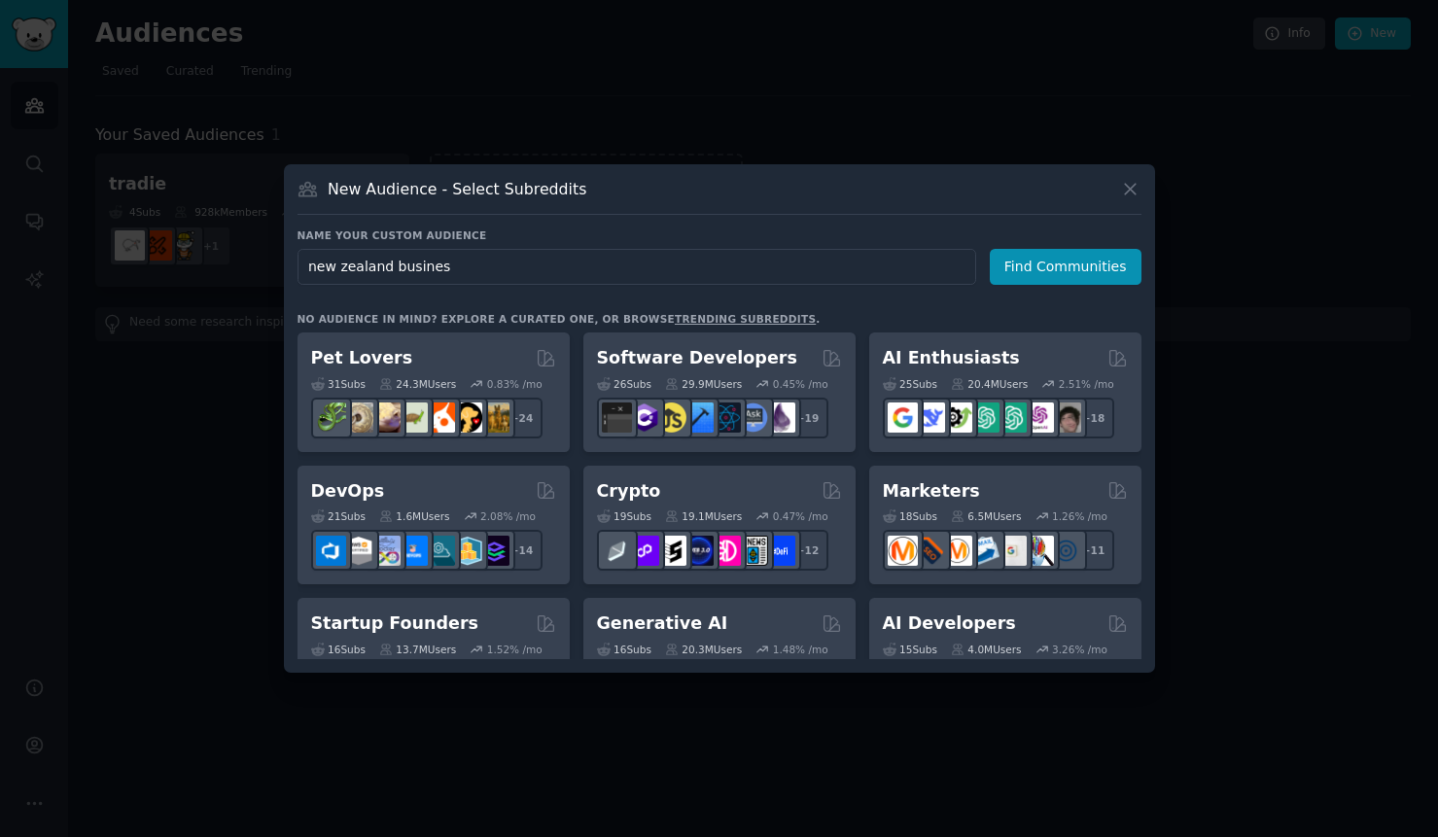
type input "new zealand business"
click button "Find Communities" at bounding box center [1066, 267] width 152 height 36
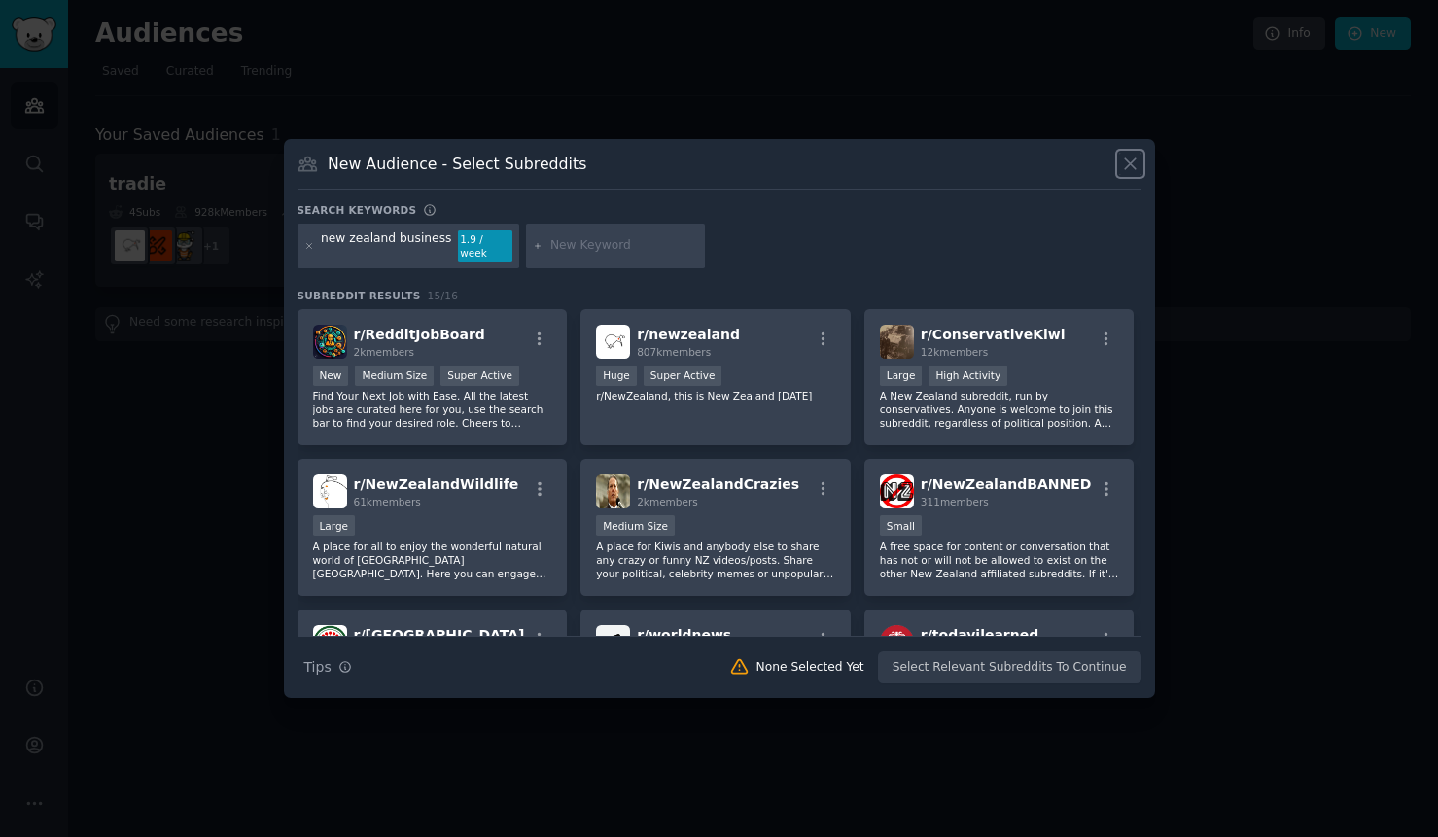
click at [1133, 169] on icon at bounding box center [1130, 164] width 20 height 20
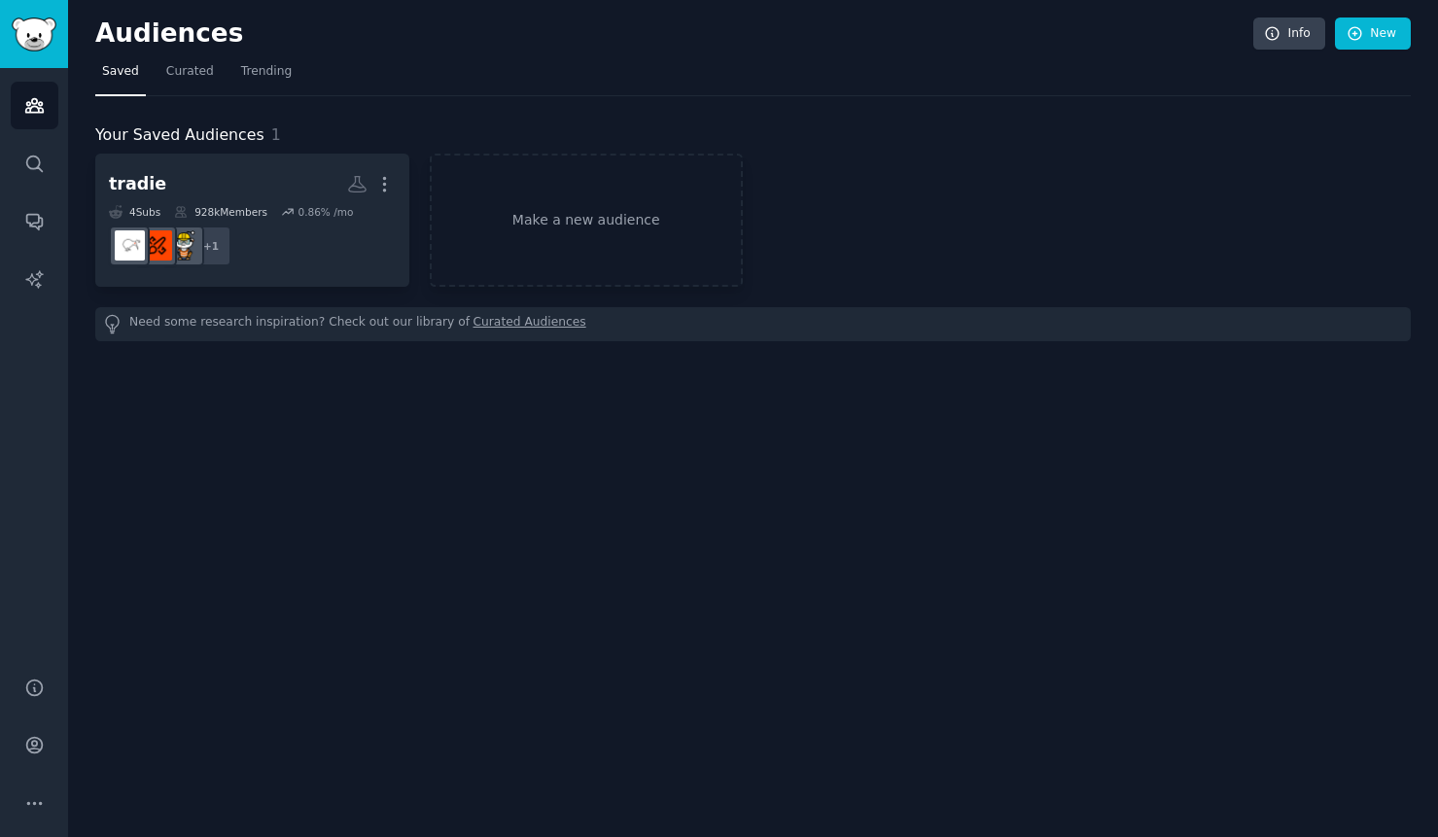
click at [538, 413] on div "Audiences Info New Saved Curated Trending Your Saved Audiences 1 tradie Custom …" at bounding box center [753, 418] width 1370 height 837
